Goal: Check status: Check status

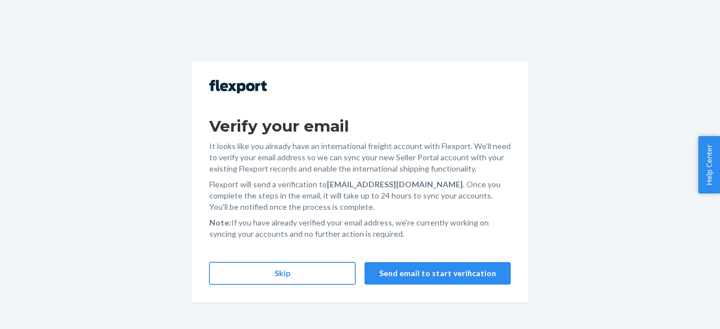
click at [277, 274] on button "Skip" at bounding box center [282, 273] width 146 height 22
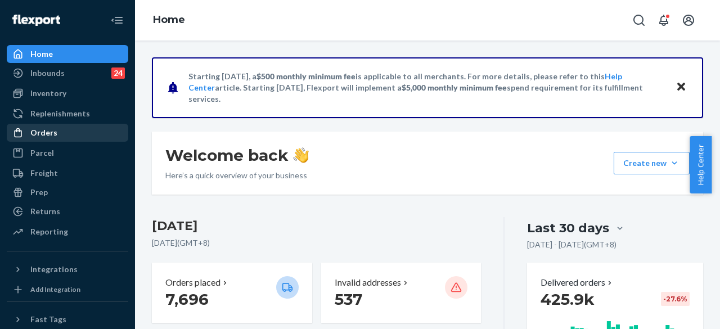
click at [54, 139] on div "Orders" at bounding box center [67, 133] width 119 height 16
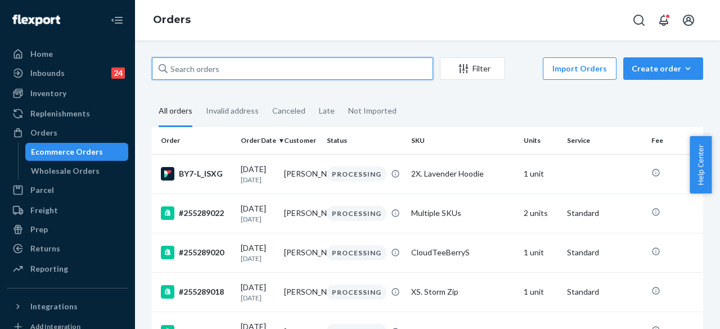
click at [228, 73] on input "text" at bounding box center [292, 68] width 281 height 22
paste input "255233196"
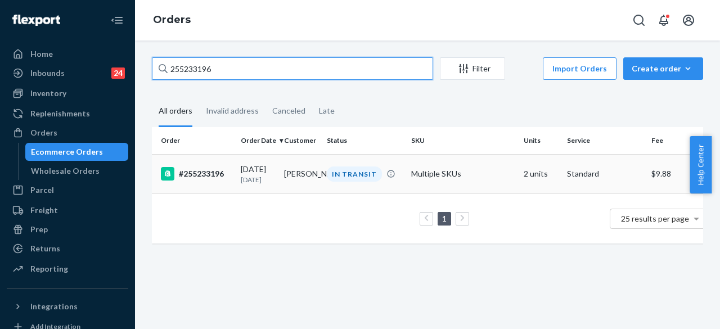
type input "255233196"
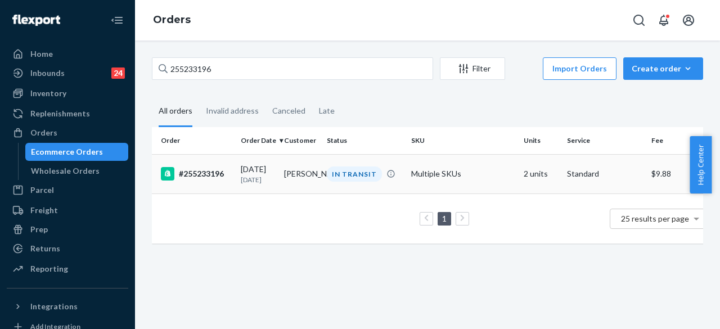
click at [353, 175] on div "IN TRANSIT" at bounding box center [354, 173] width 55 height 15
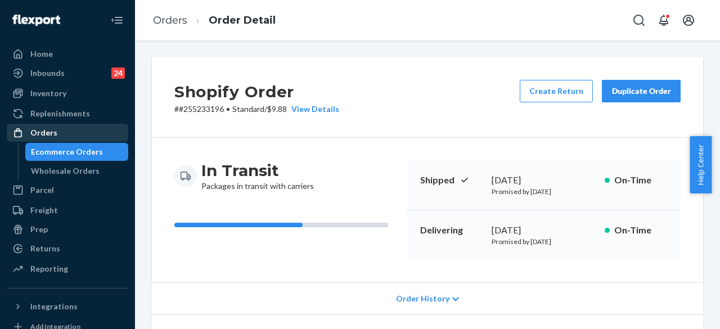
click at [65, 131] on div "Orders" at bounding box center [67, 133] width 119 height 16
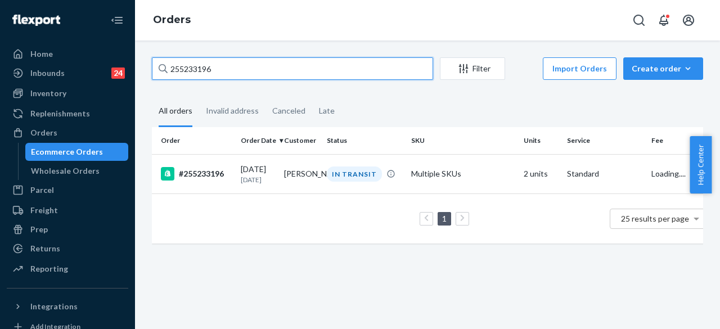
click at [273, 61] on input "255233196" at bounding box center [292, 68] width 281 height 22
paste input "1224"
type input "255231224"
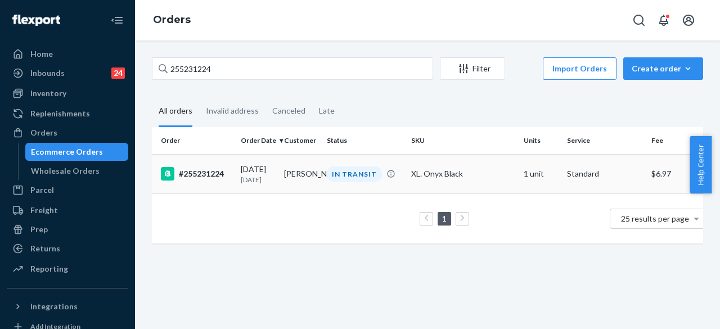
click at [368, 177] on div "IN TRANSIT" at bounding box center [354, 173] width 55 height 15
